Goal: Book appointment/travel/reservation

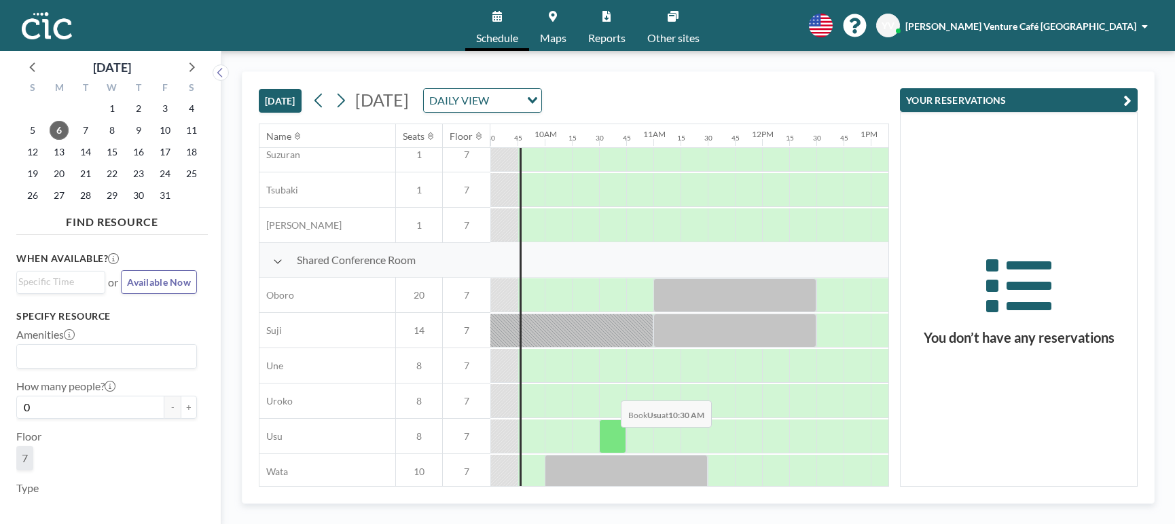
scroll to position [939, 1033]
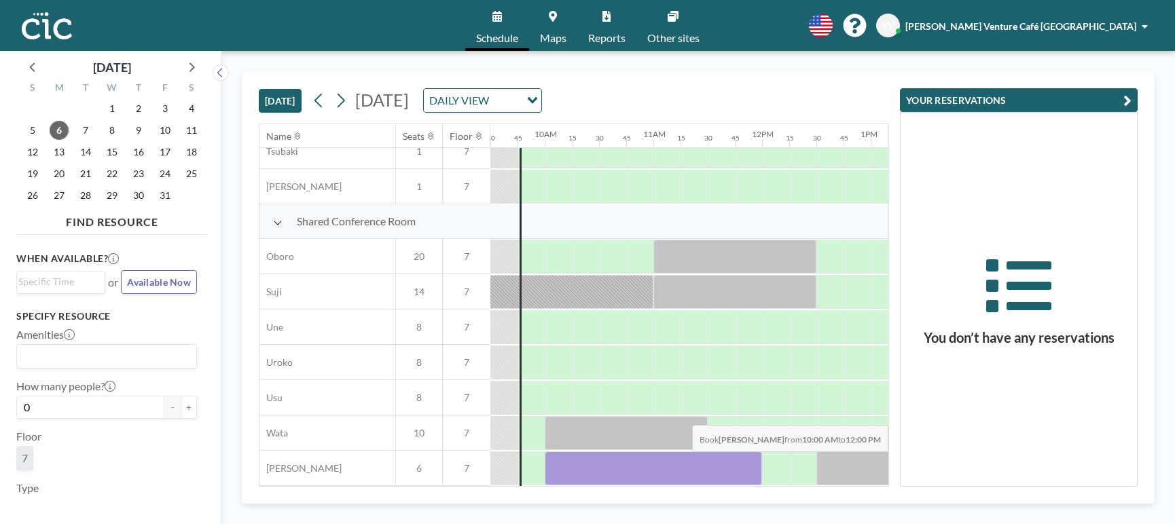
drag, startPoint x: 562, startPoint y: 461, endPoint x: 782, endPoint y: 462, distance: 219.4
click at [782, 462] on div at bounding box center [762, 468] width 2609 height 35
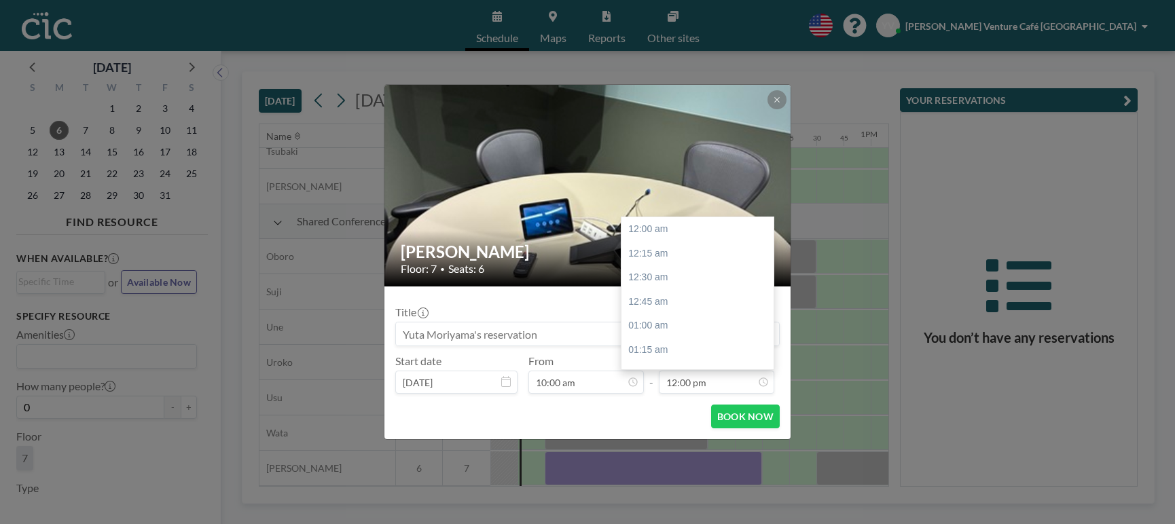
scroll to position [1161, 0]
click at [586, 338] on input at bounding box center [587, 334] width 383 height 23
type input "√"
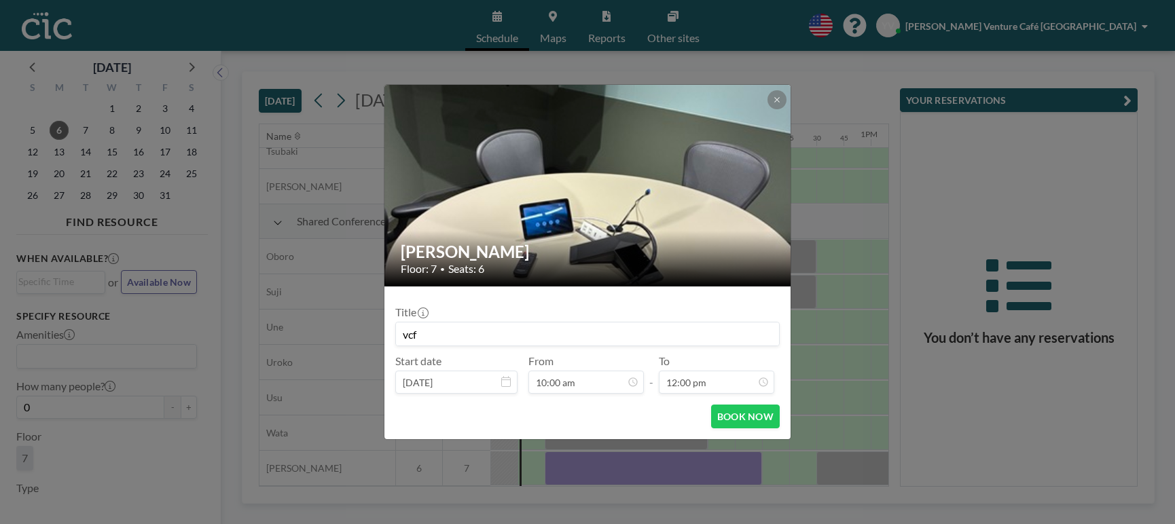
type input "vcf"
click at [612, 419] on div "BOOK NOW" at bounding box center [587, 417] width 385 height 24
click at [732, 416] on button "BOOK NOW" at bounding box center [745, 417] width 69 height 24
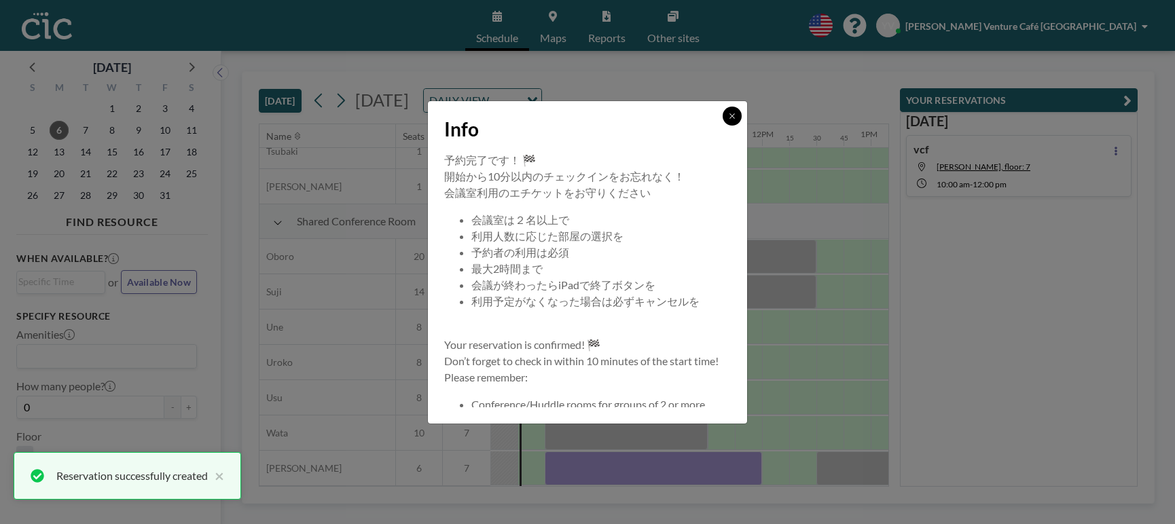
click at [736, 117] on icon at bounding box center [732, 116] width 8 height 8
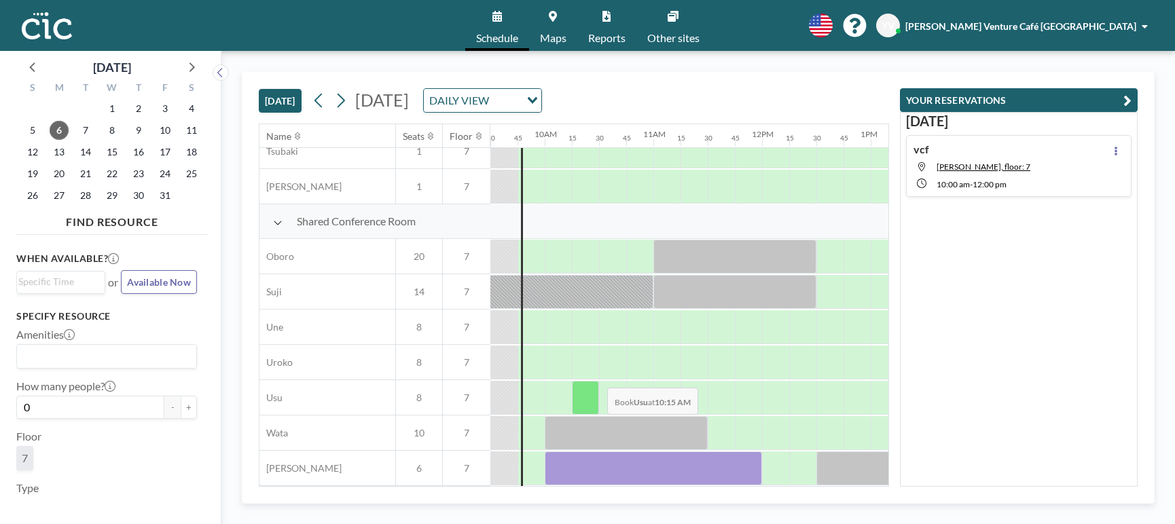
scroll to position [939, 1033]
click at [1108, 153] on button at bounding box center [1116, 151] width 16 height 16
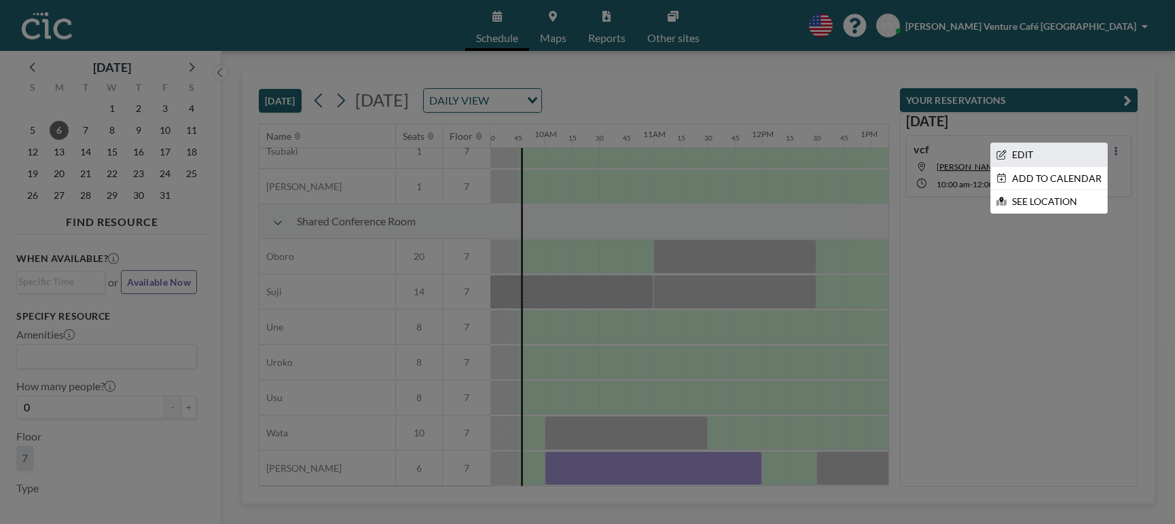
click at [1031, 155] on li "EDIT" at bounding box center [1049, 154] width 116 height 23
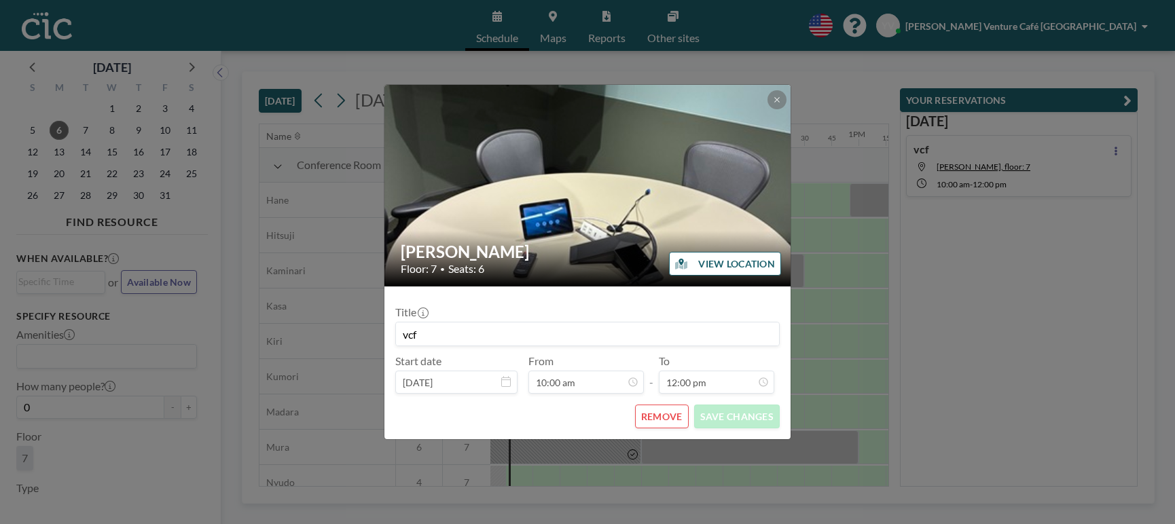
scroll to position [0, 1060]
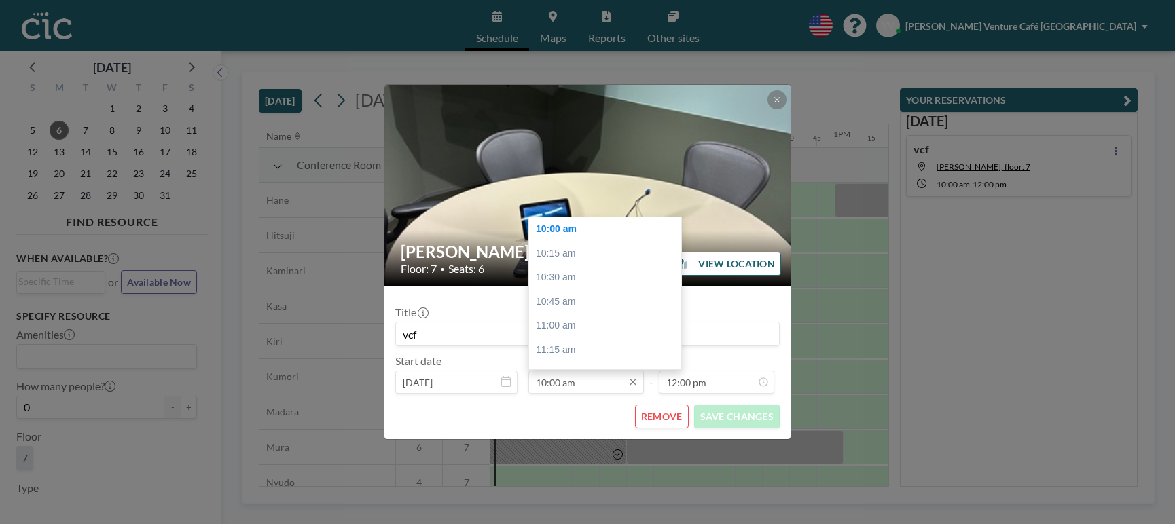
click at [603, 385] on input "10:00 am" at bounding box center [586, 382] width 115 height 23
click at [577, 331] on div "11:00 am" at bounding box center [609, 326] width 160 height 24
type input "11:00 am"
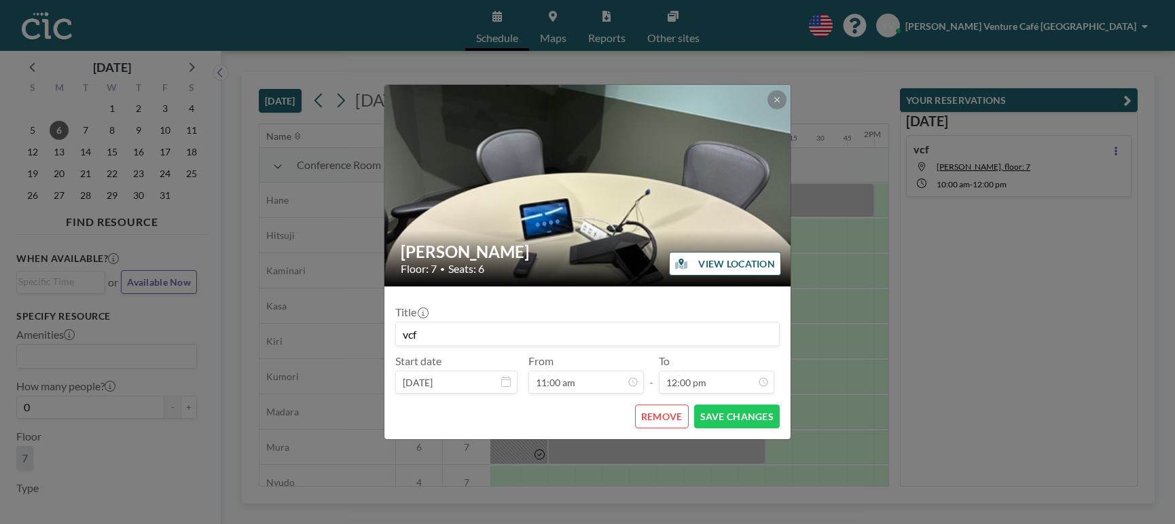
scroll to position [0, 1168]
click at [738, 418] on button "SAVE CHANGES" at bounding box center [737, 417] width 86 height 24
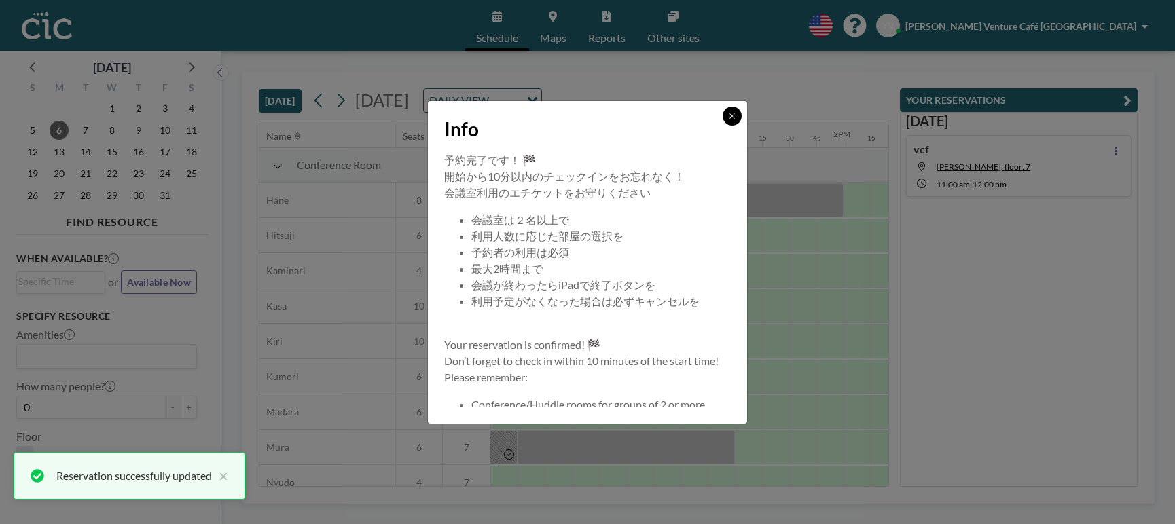
click at [734, 115] on icon at bounding box center [732, 116] width 8 height 8
